Goal: Task Accomplishment & Management: Use online tool/utility

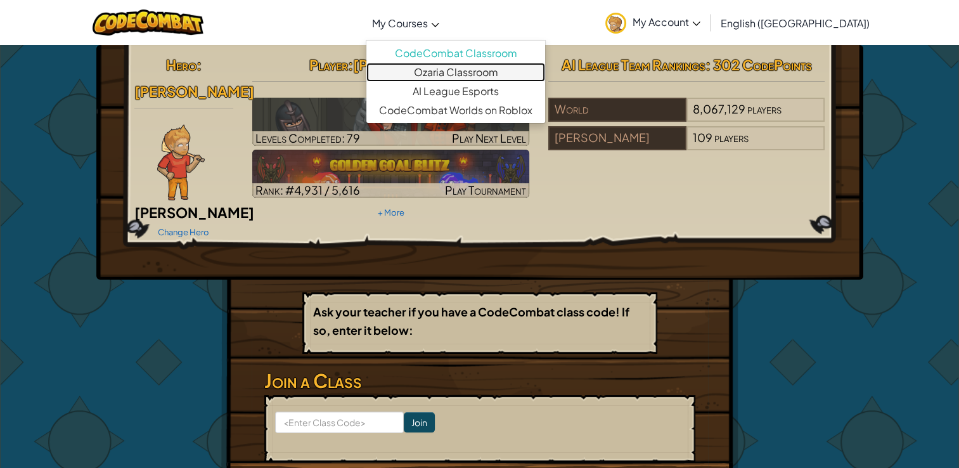
click at [449, 70] on link "Ozaria Classroom" at bounding box center [455, 72] width 179 height 19
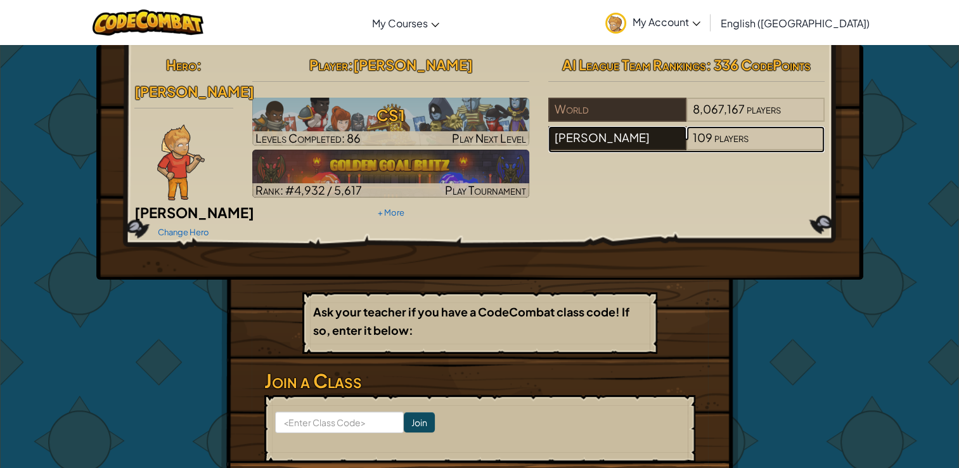
click at [630, 136] on div "[PERSON_NAME]" at bounding box center [617, 138] width 138 height 24
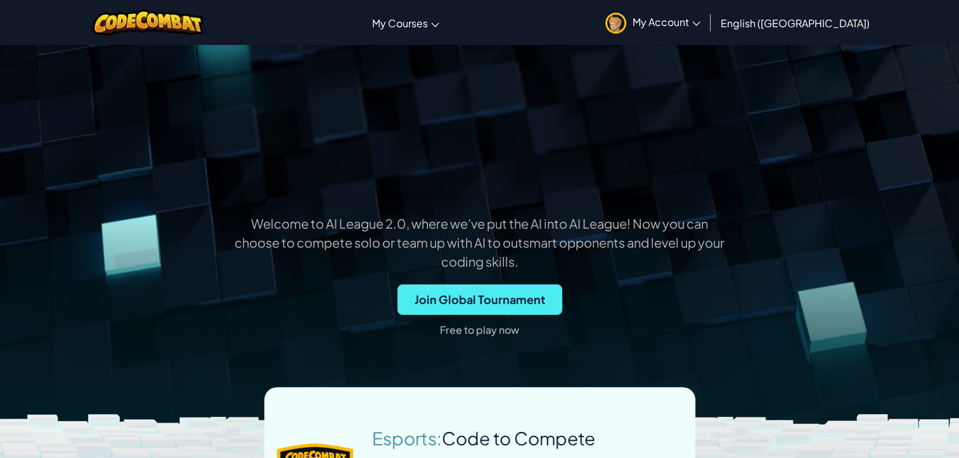
scroll to position [418, 0]
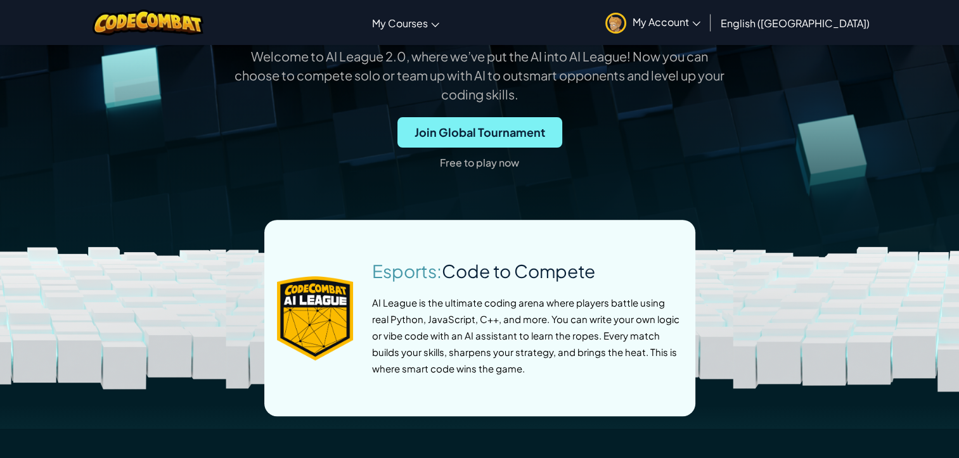
click at [464, 138] on span "Join Global Tournament" at bounding box center [479, 132] width 165 height 30
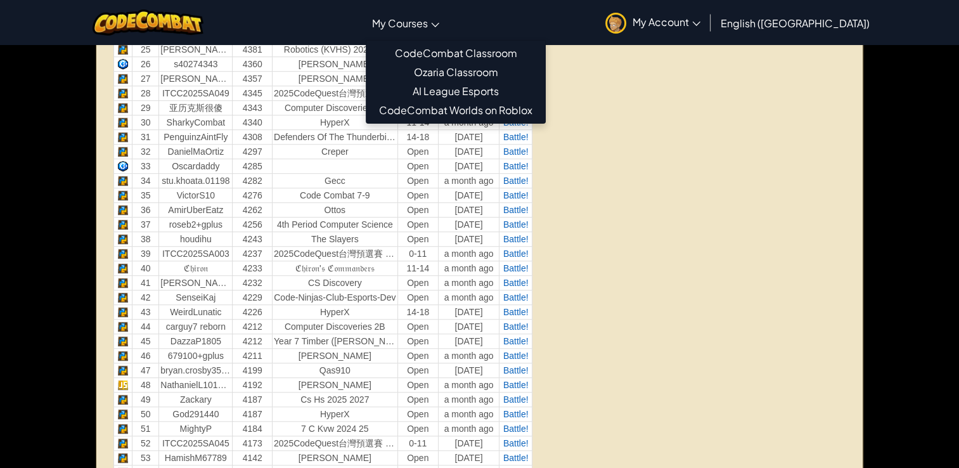
scroll to position [856, 0]
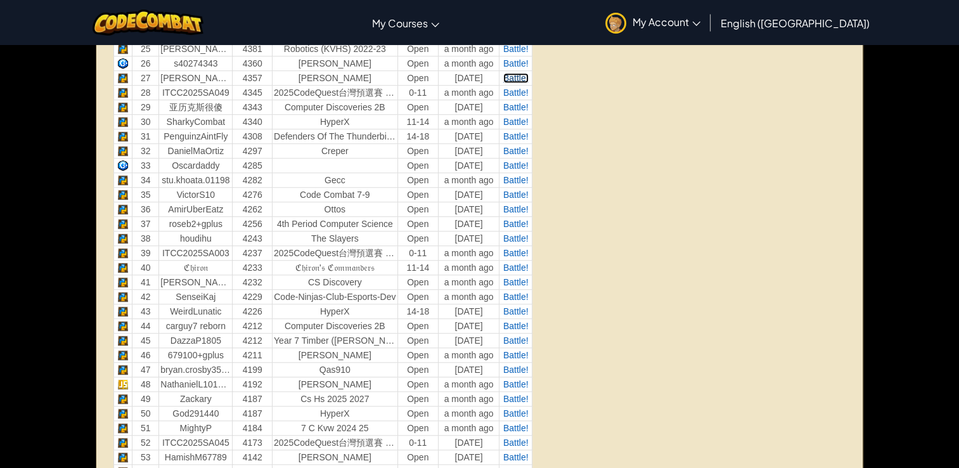
click at [517, 74] on span "Battle!" at bounding box center [515, 78] width 25 height 10
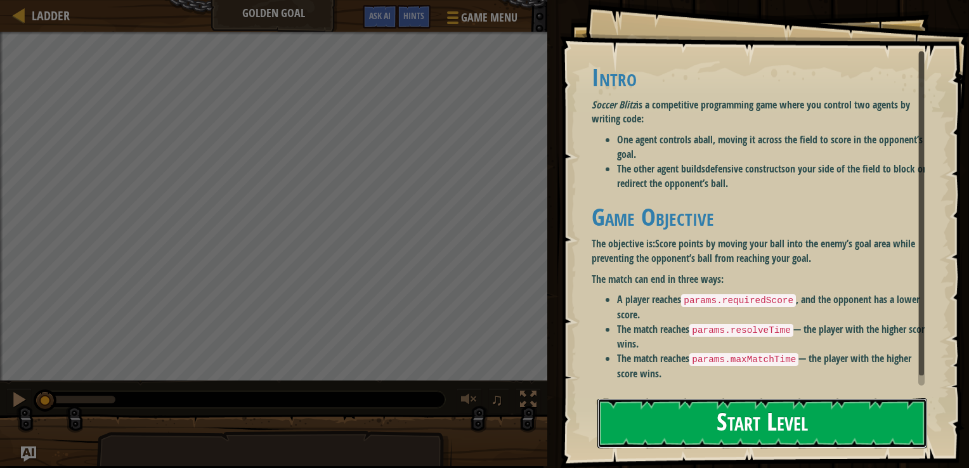
click at [682, 408] on button "Start Level" at bounding box center [762, 423] width 330 height 50
